Goal: Task Accomplishment & Management: Manage account settings

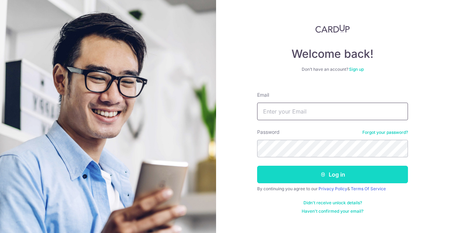
type input "[PERSON_NAME][EMAIL_ADDRESS][DOMAIN_NAME]"
click at [296, 175] on button "Log in" at bounding box center [332, 175] width 151 height 18
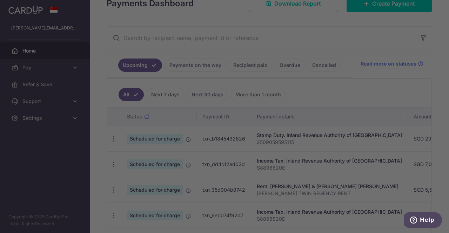
scroll to position [110, 0]
